Goal: Task Accomplishment & Management: Manage account settings

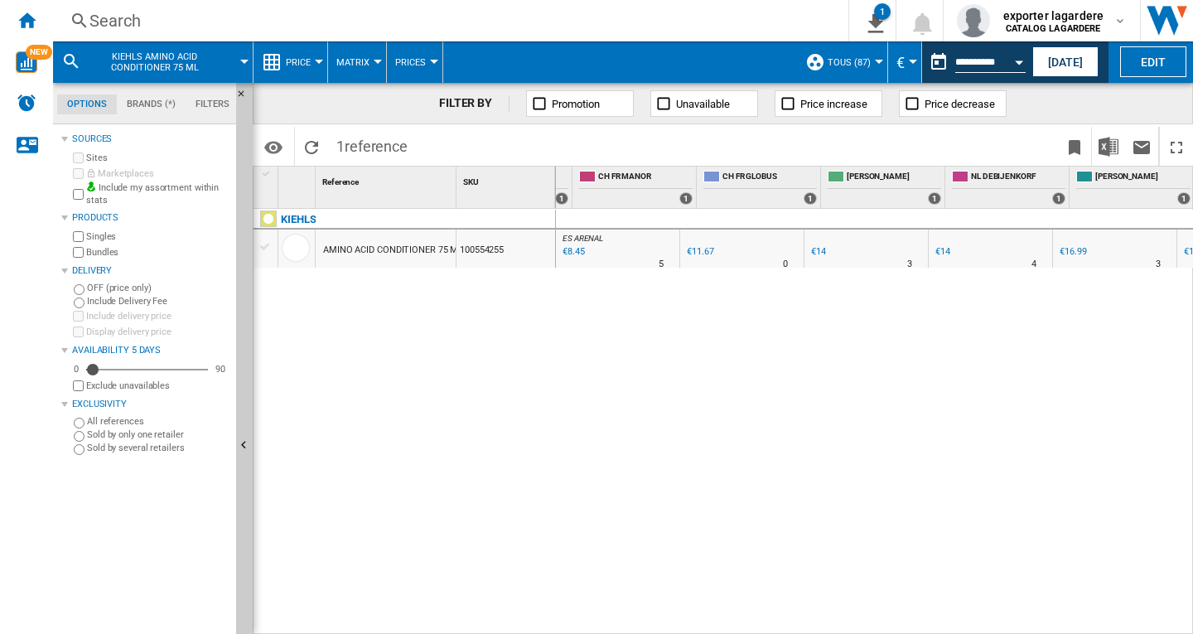
scroll to position [0, 2344]
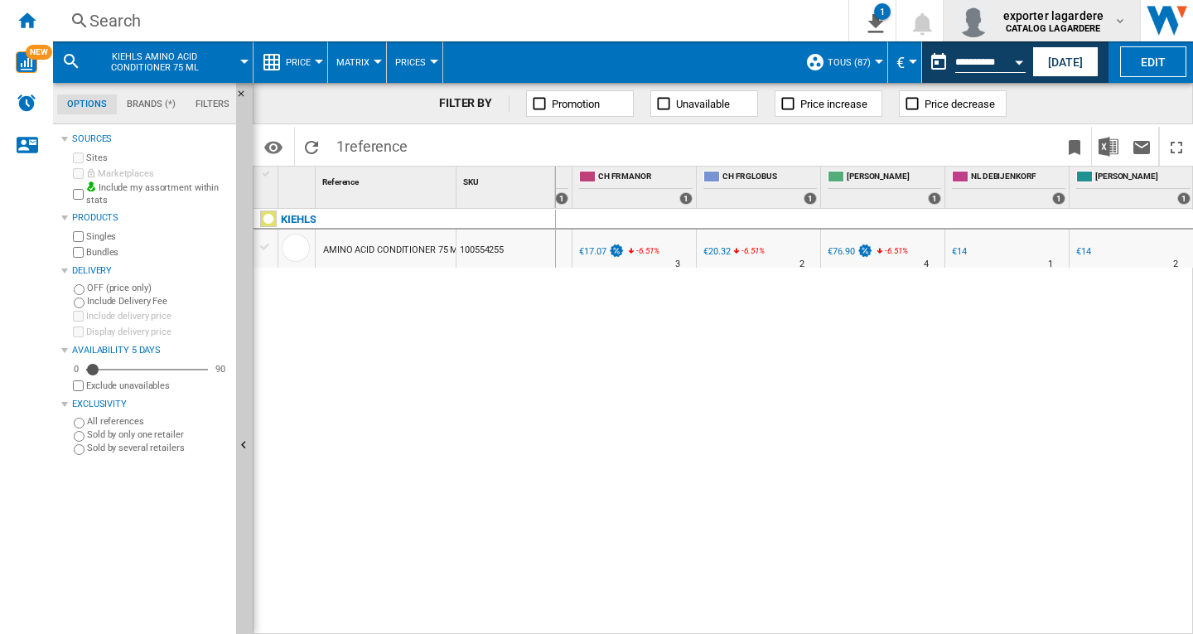
click at [1038, 24] on b "CATALOG LAGARDERE" at bounding box center [1053, 28] width 94 height 11
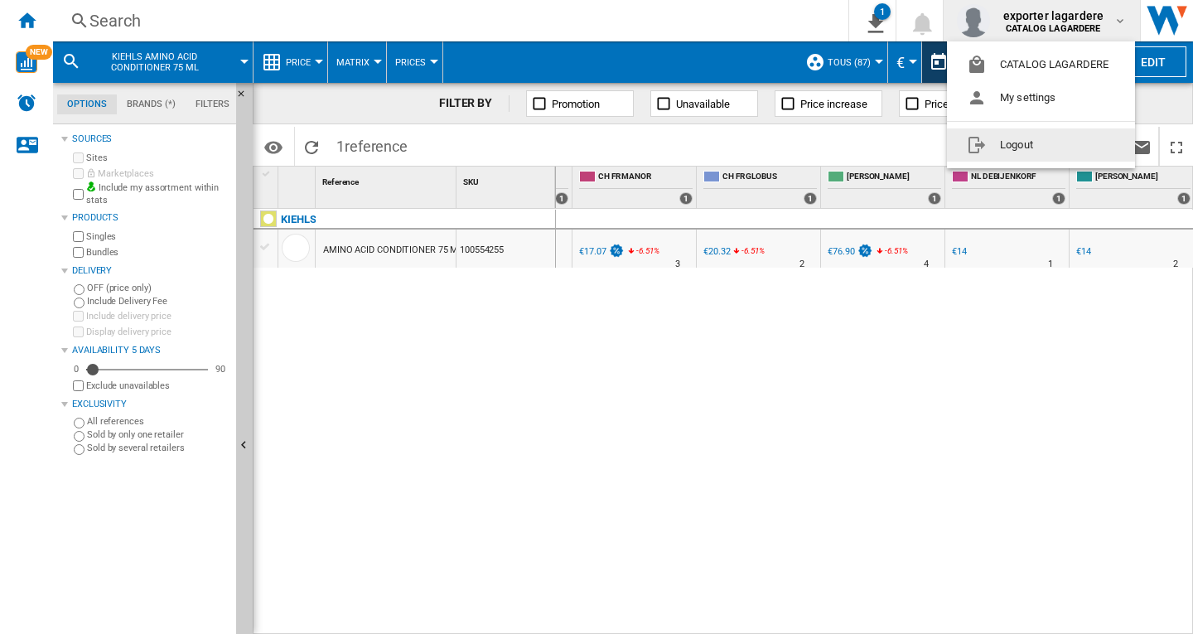
click at [1017, 150] on button "Logout" at bounding box center [1041, 144] width 188 height 33
